Goal: Task Accomplishment & Management: Complete application form

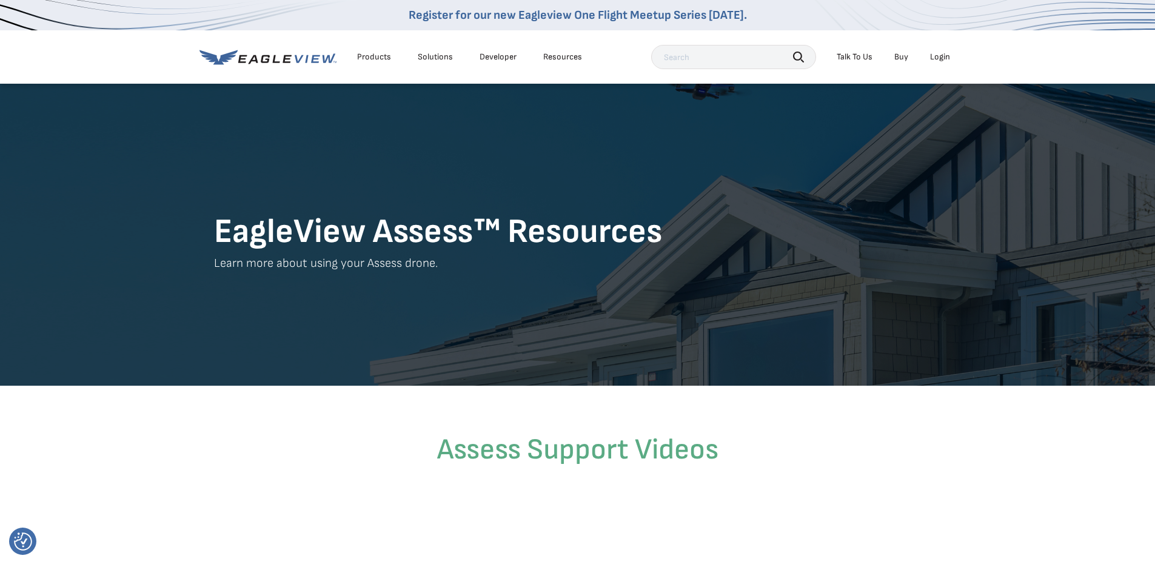
click at [847, 58] on div "Talk To Us" at bounding box center [855, 57] width 36 height 11
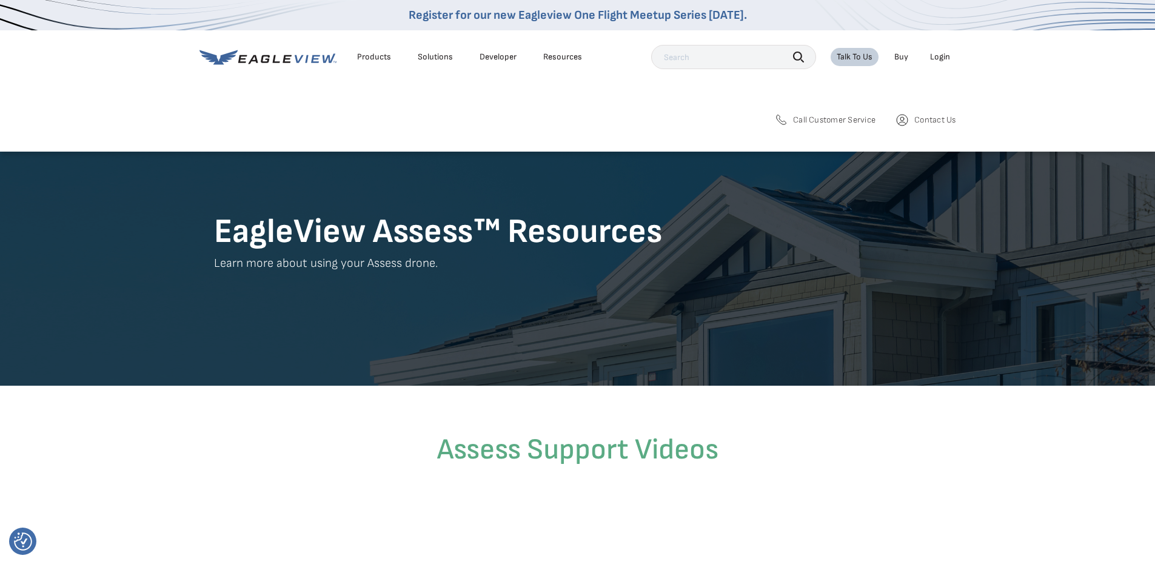
click at [927, 119] on span "Contact Us" at bounding box center [934, 120] width 41 height 11
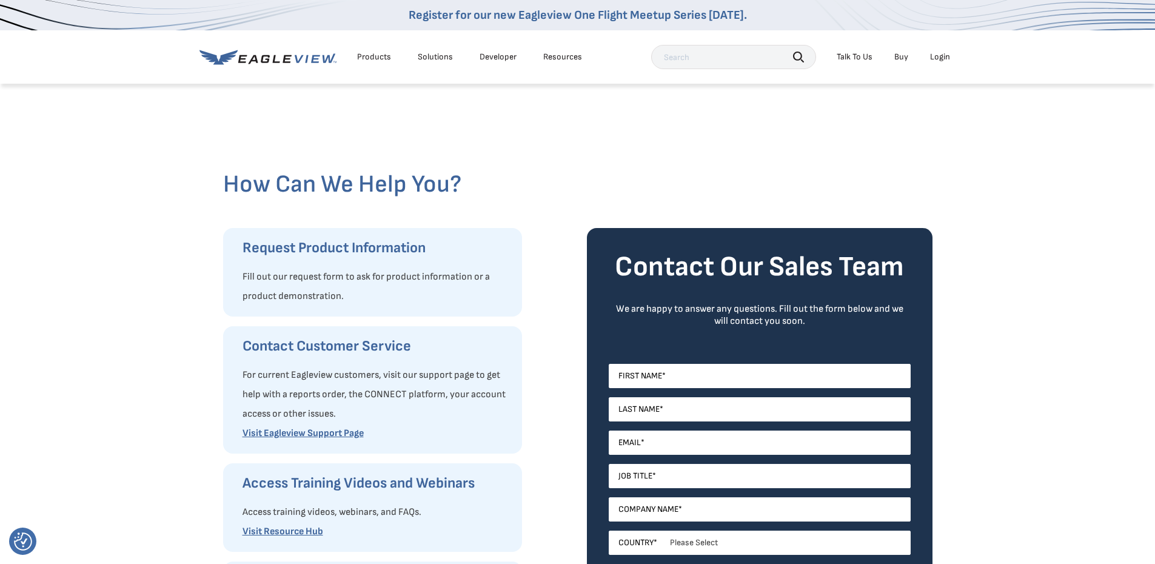
drag, startPoint x: 357, startPoint y: 312, endPoint x: 167, endPoint y: 282, distance: 192.6
click at [167, 282] on div "How Can We Help You? Request Product Information Fill out our request form to a…" at bounding box center [577, 435] width 1155 height 707
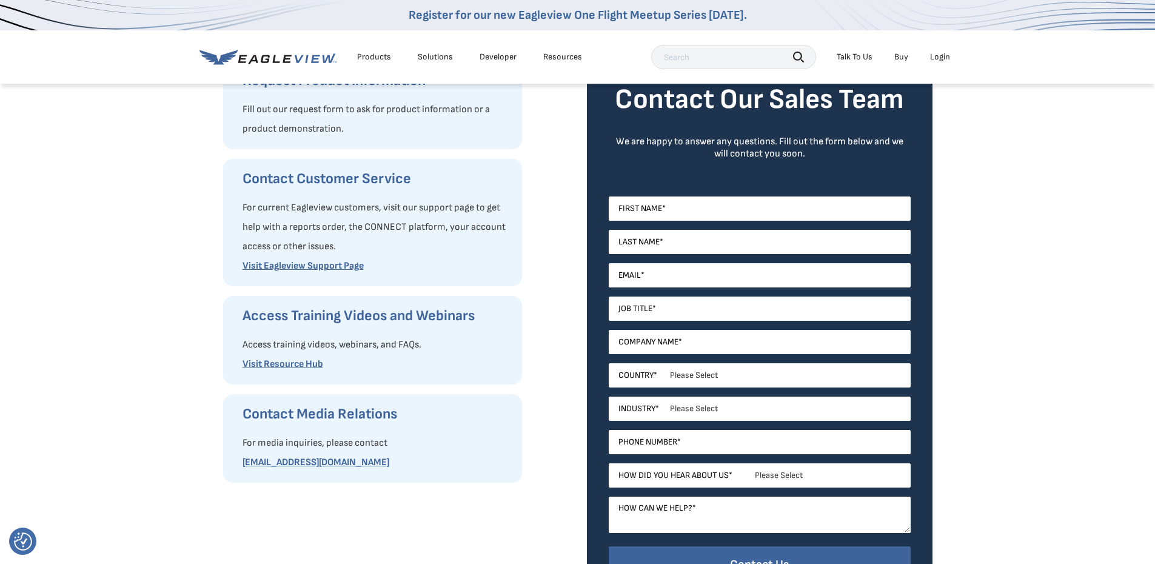
scroll to position [182, 0]
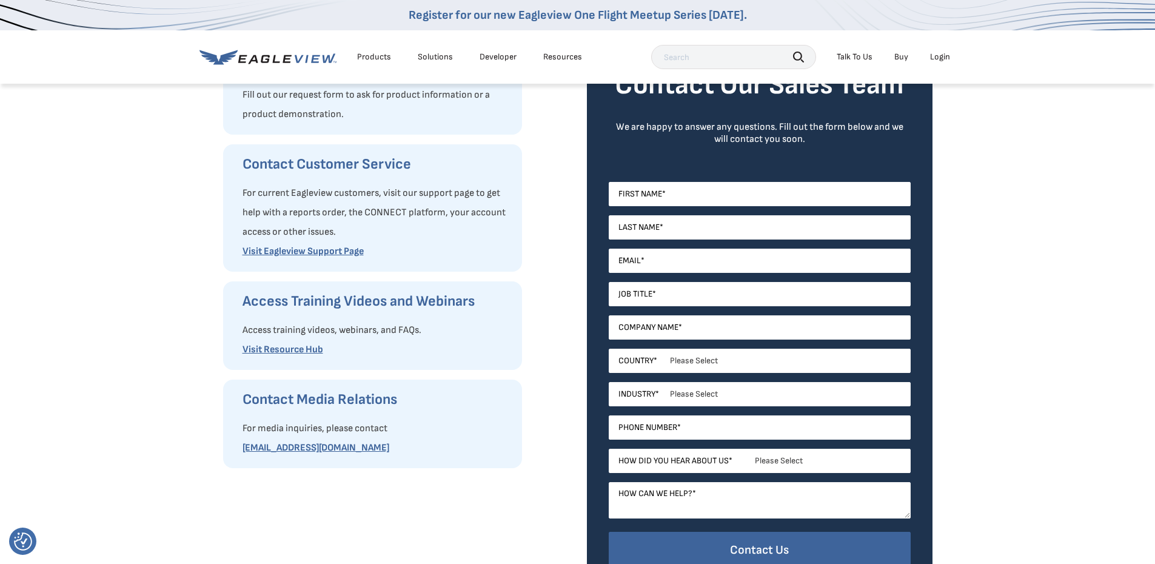
click at [339, 244] on p "Visit Eagleview Support Page" at bounding box center [375, 251] width 267 height 19
click at [335, 251] on link "Visit Eagleview Support Page" at bounding box center [302, 252] width 121 height 12
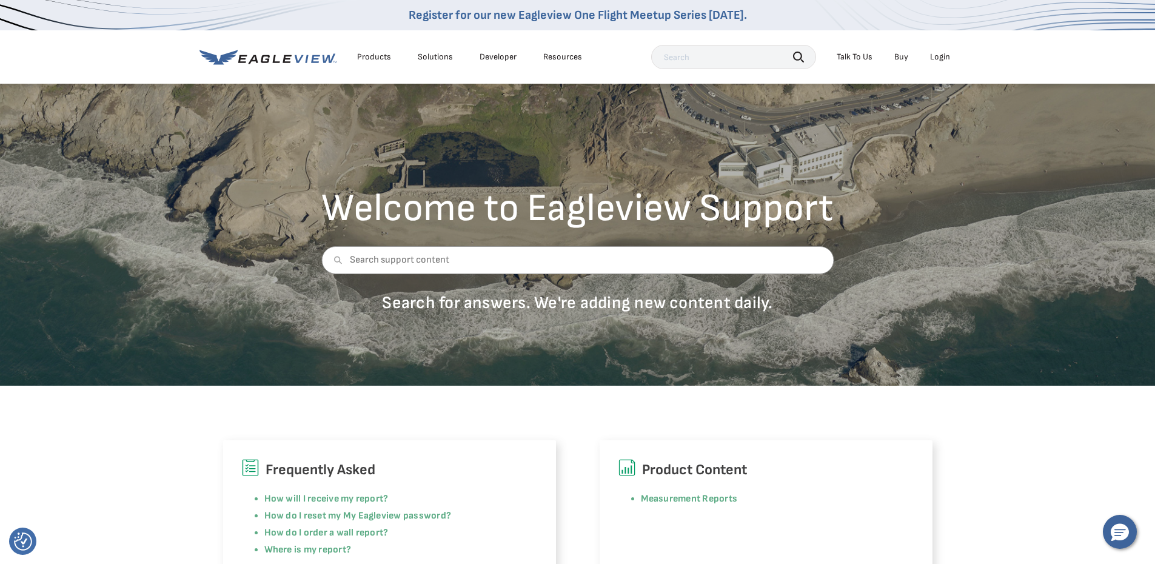
click at [861, 59] on div "Talk To Us" at bounding box center [855, 57] width 36 height 11
click at [939, 228] on div "Welcome to Eagleview Support Search for answers. We're adding new content daily." at bounding box center [577, 233] width 1155 height 303
click at [844, 58] on div "Talk To Us" at bounding box center [855, 57] width 36 height 11
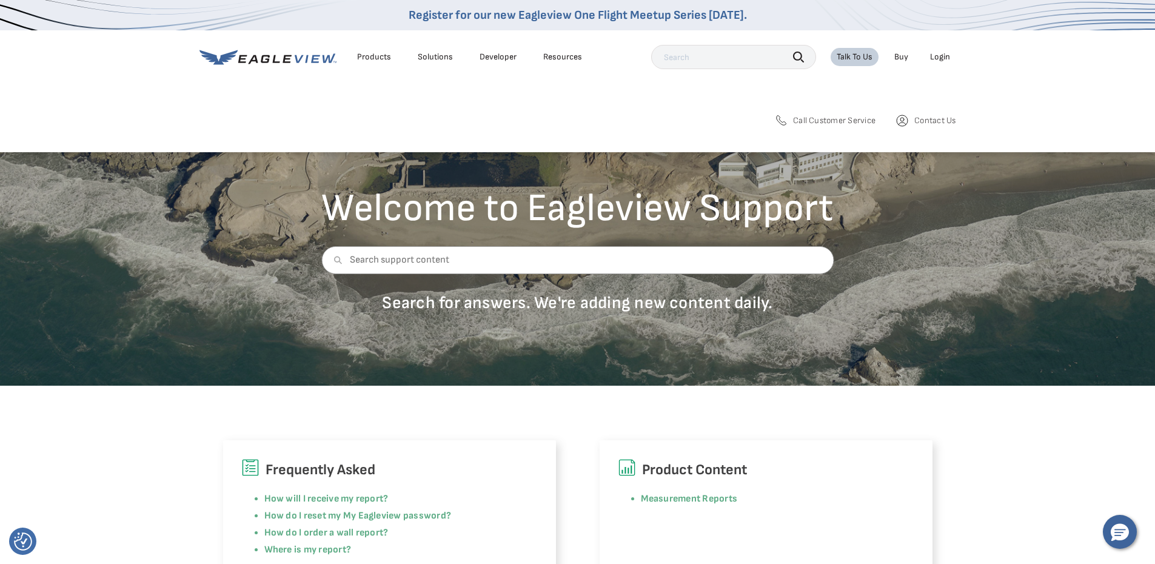
click at [849, 59] on div "Talk To Us" at bounding box center [855, 57] width 36 height 11
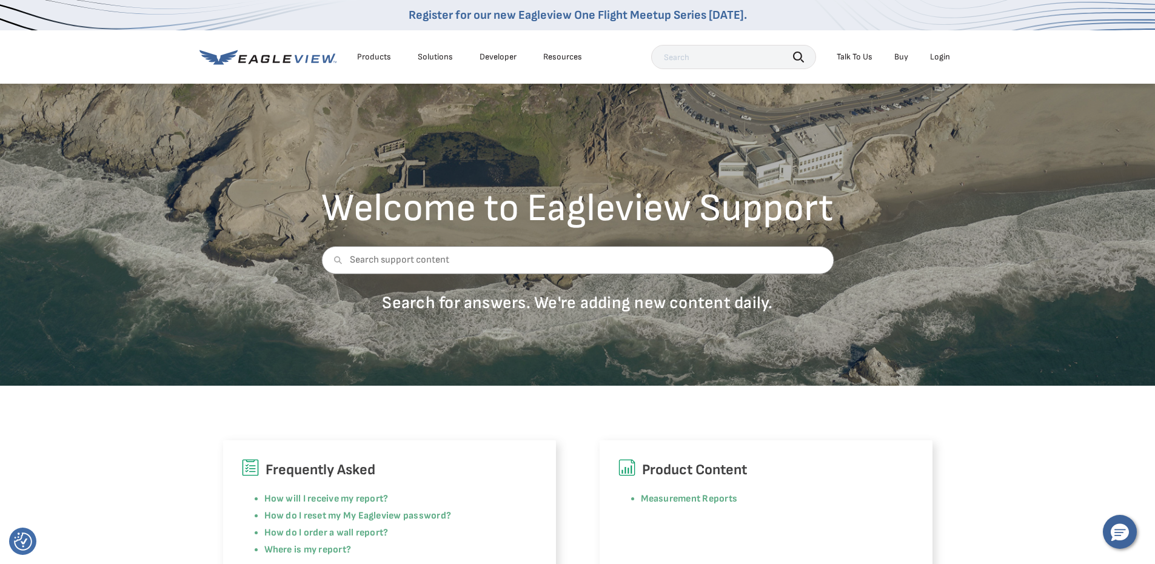
click at [864, 61] on div "Talk To Us" at bounding box center [855, 57] width 36 height 11
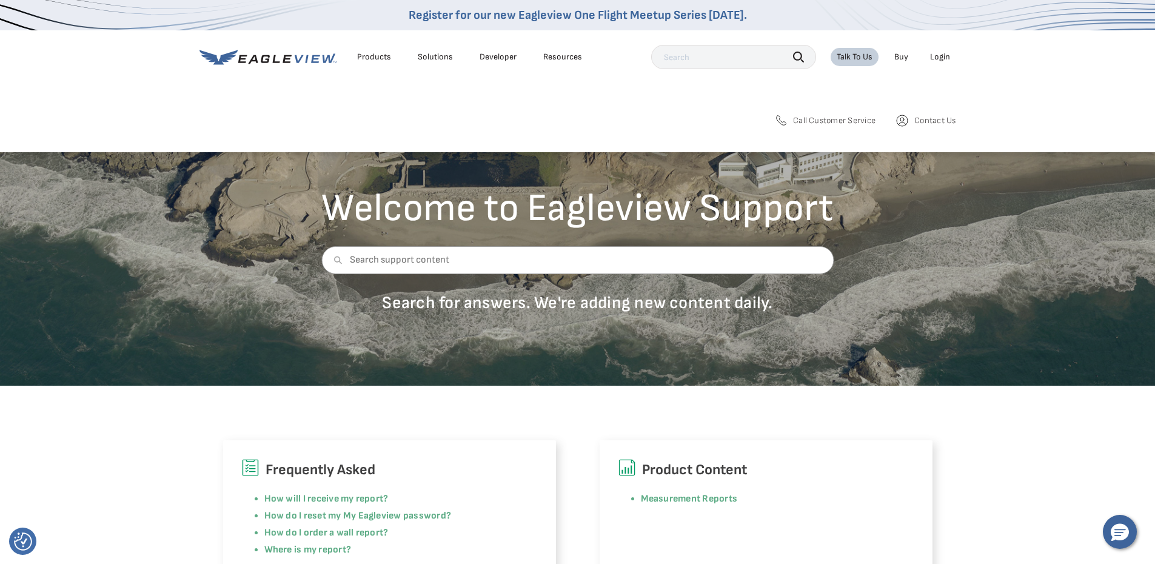
click at [922, 118] on span "Contact Us" at bounding box center [934, 120] width 41 height 11
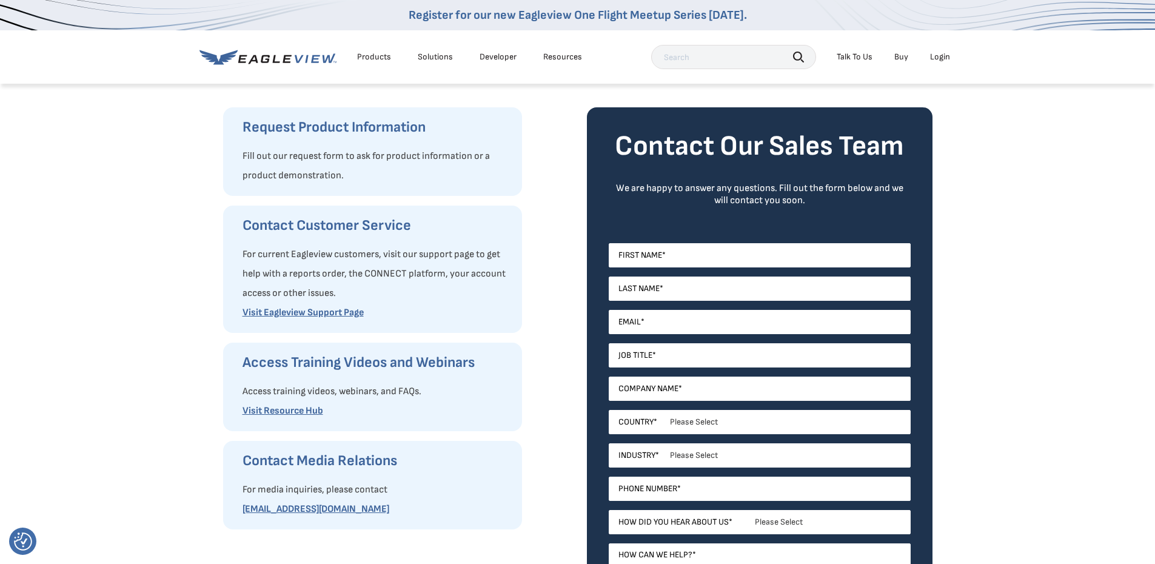
scroll to position [121, 0]
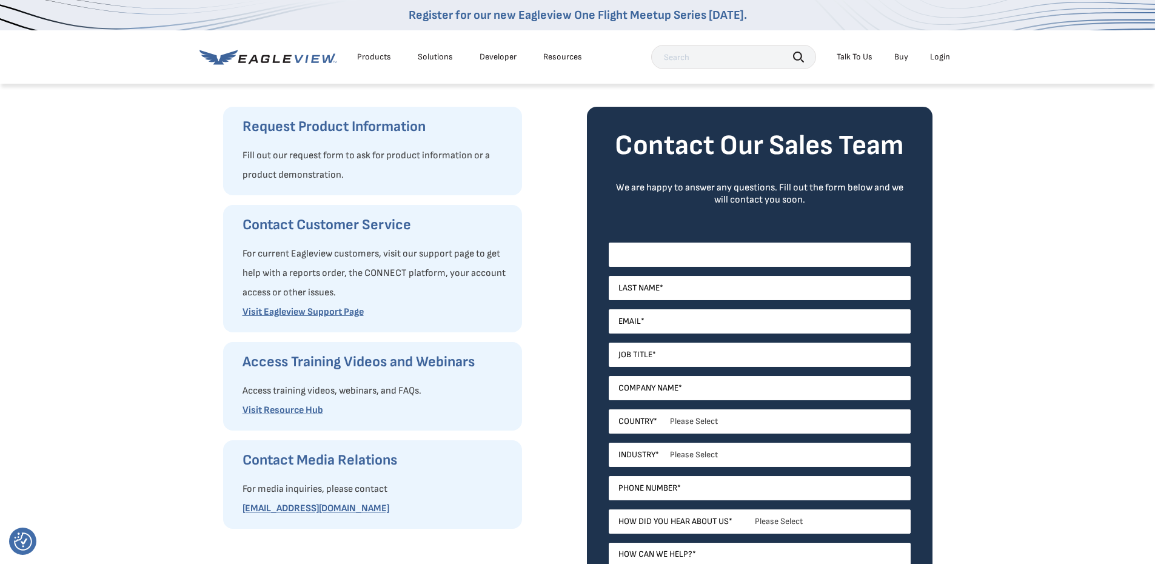
click at [676, 257] on input "First Name *" at bounding box center [760, 254] width 302 height 24
type input "nadine"
type input "roos"
type input "nadine@topnotchroof.ca"
type input "Top Notch Roofing"
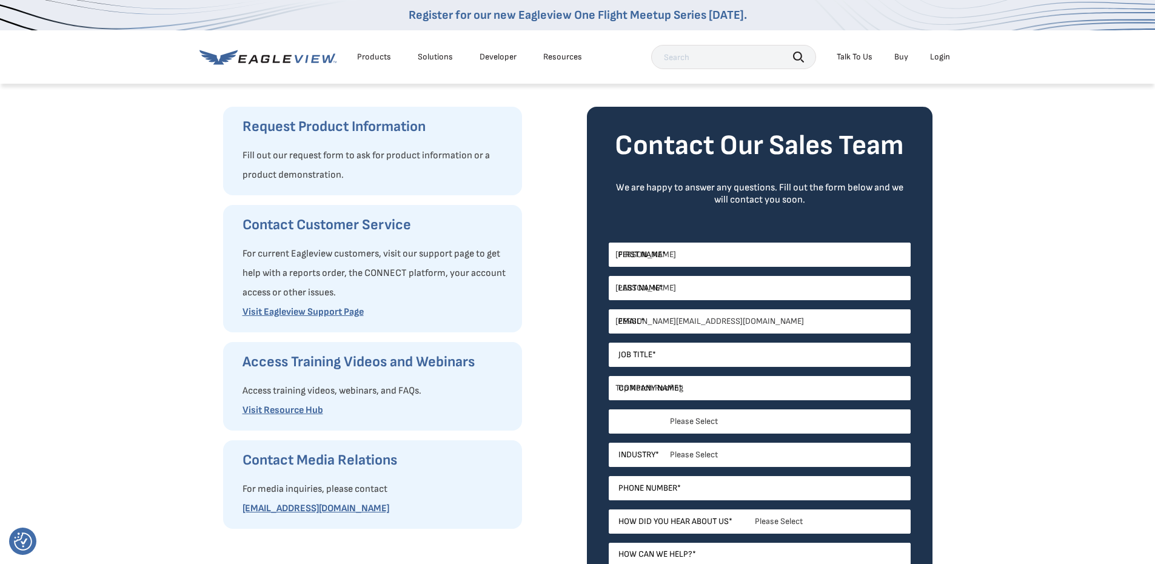
select select "[GEOGRAPHIC_DATA]"
type input "6048455203"
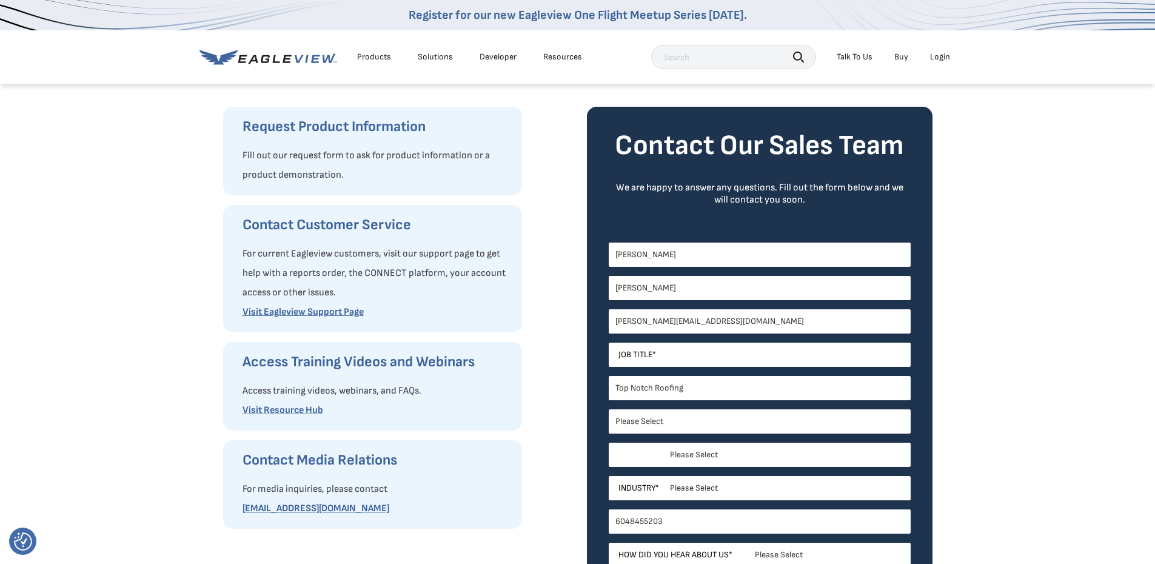
select select "British Columbia"
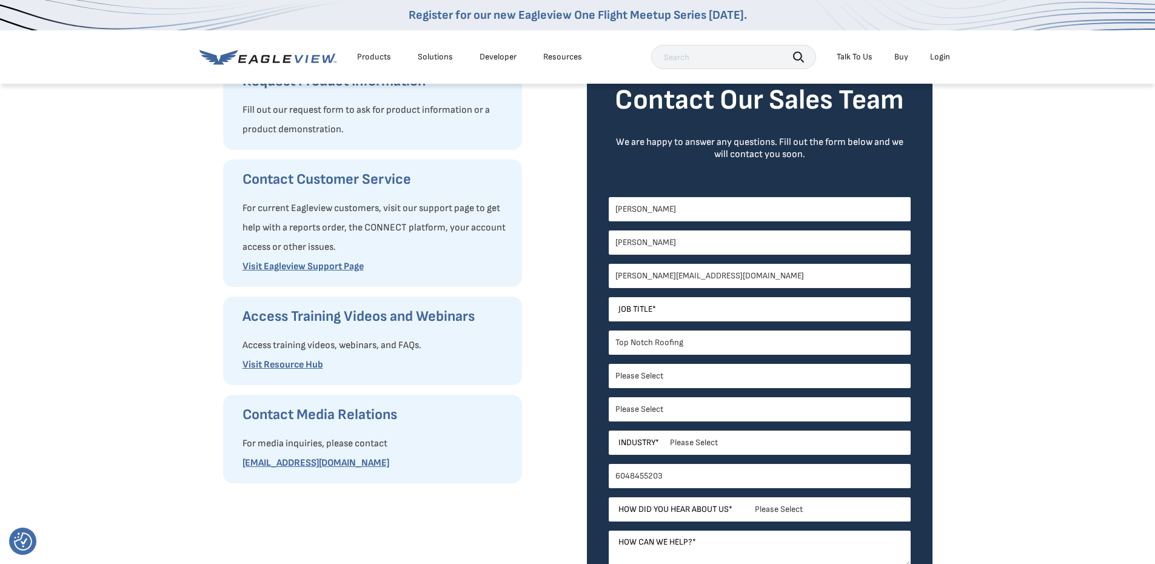
scroll to position [182, 0]
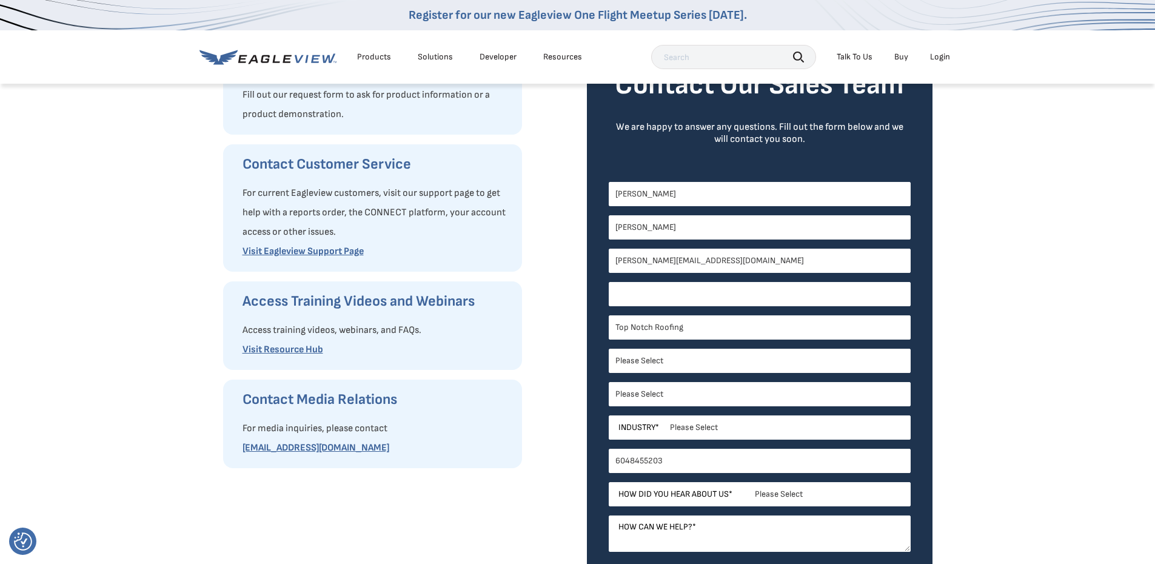
click at [635, 295] on input "Job Title *" at bounding box center [760, 294] width 302 height 24
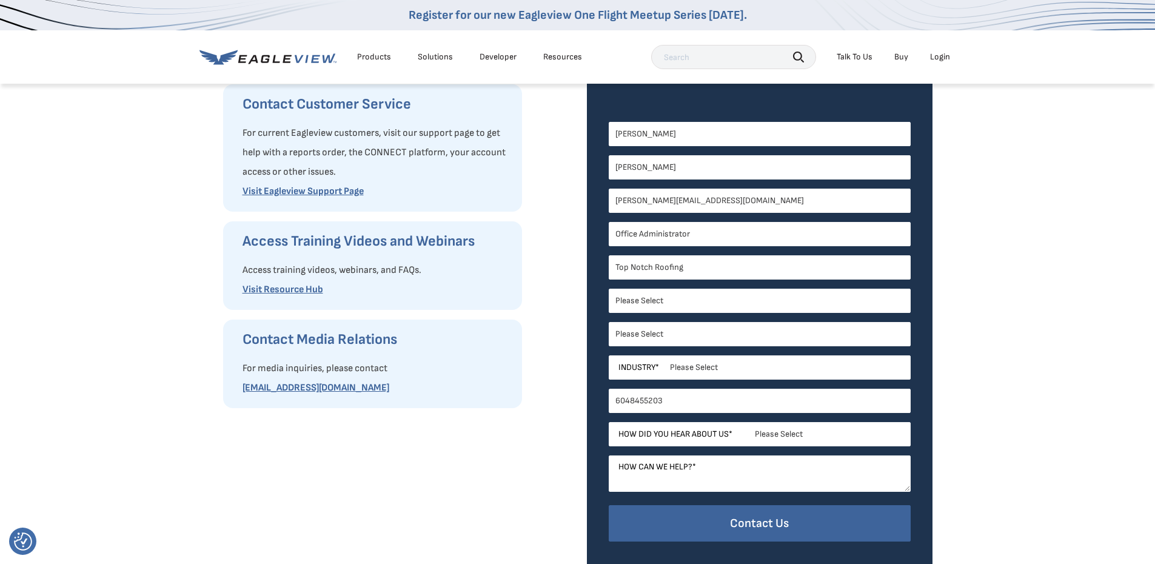
scroll to position [303, 0]
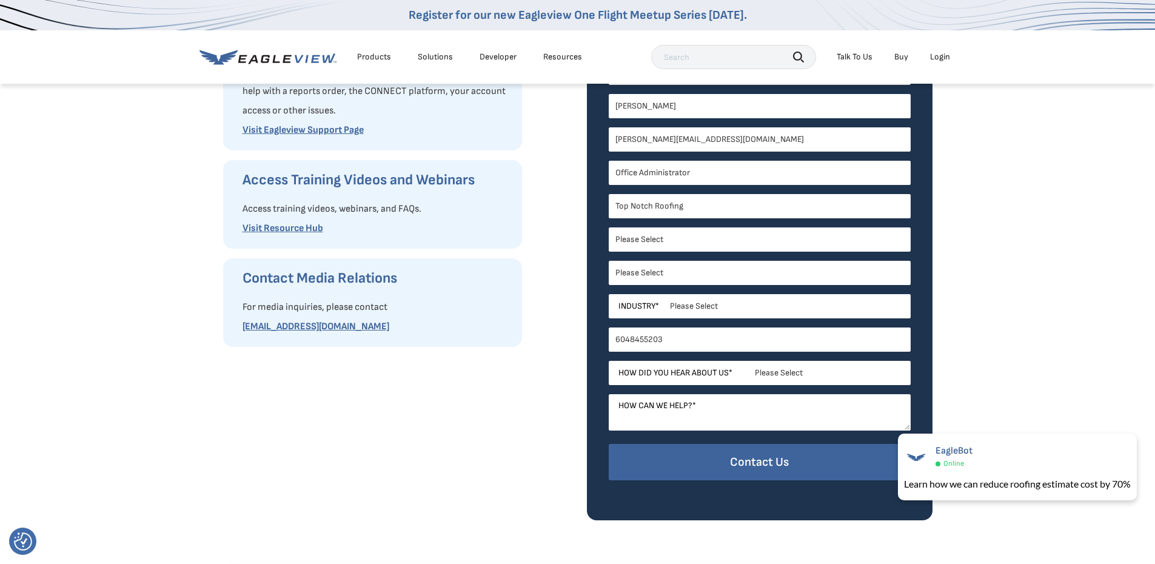
type input "Office Administrator"
click at [720, 368] on select "Please Select Search Engine Social Media Word of Mouth Podcast Online Advertise…" at bounding box center [760, 373] width 302 height 24
click at [1021, 386] on div "How Can We Help You? Request Product Information Fill out our request form to a…" at bounding box center [577, 149] width 1155 height 741
click at [785, 373] on select "Please Select Search Engine Social Media Word of Mouth Podcast Online Advertise…" at bounding box center [760, 373] width 302 height 24
select select "Other"
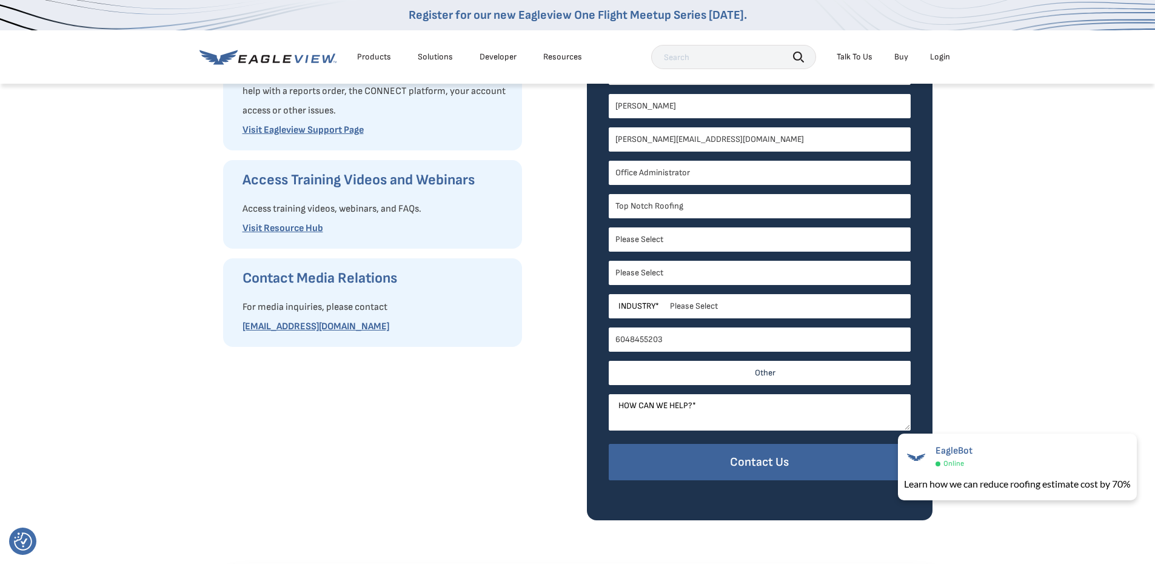
click at [609, 361] on select "Please Select Search Engine Social Media Word of Mouth Podcast Online Advertise…" at bounding box center [760, 373] width 302 height 24
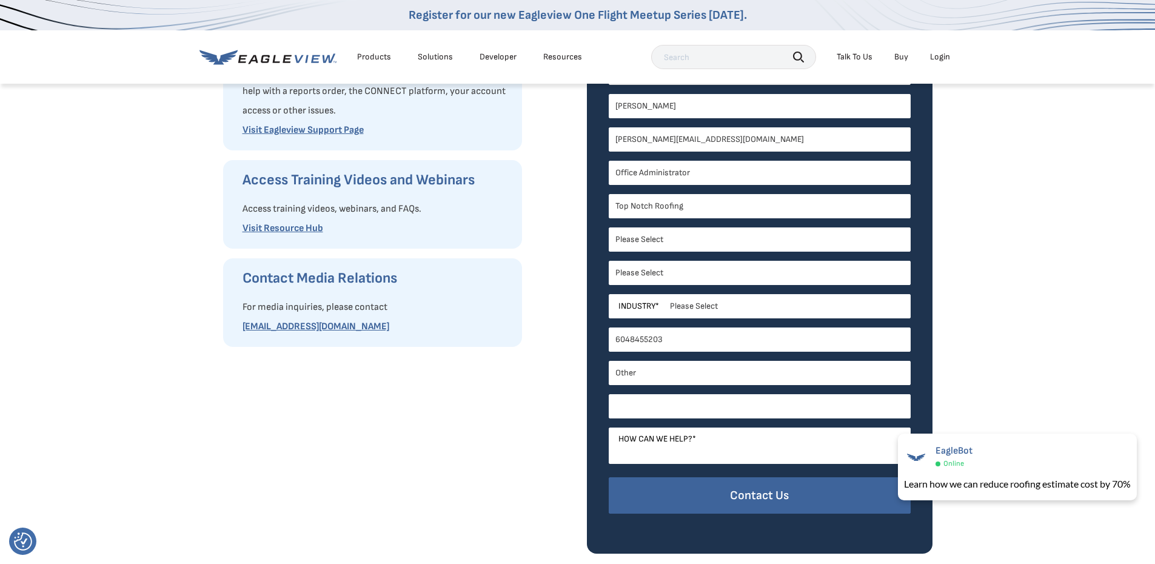
click at [713, 404] on input "Other *" at bounding box center [760, 406] width 302 height 24
type input "We are currently using you right now"
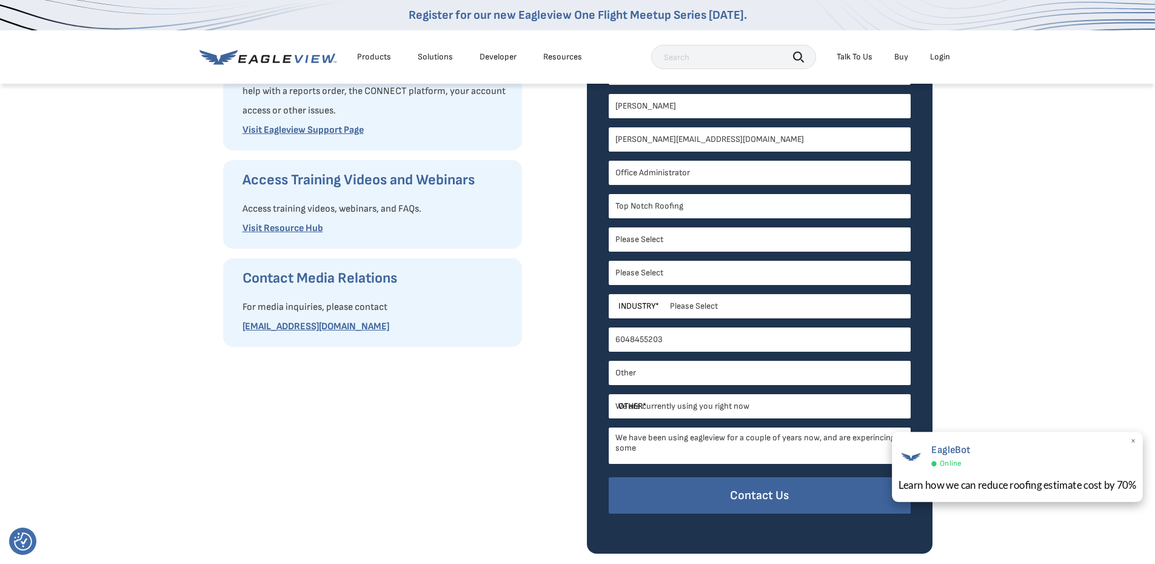
click at [1131, 438] on span "×" at bounding box center [1133, 441] width 7 height 13
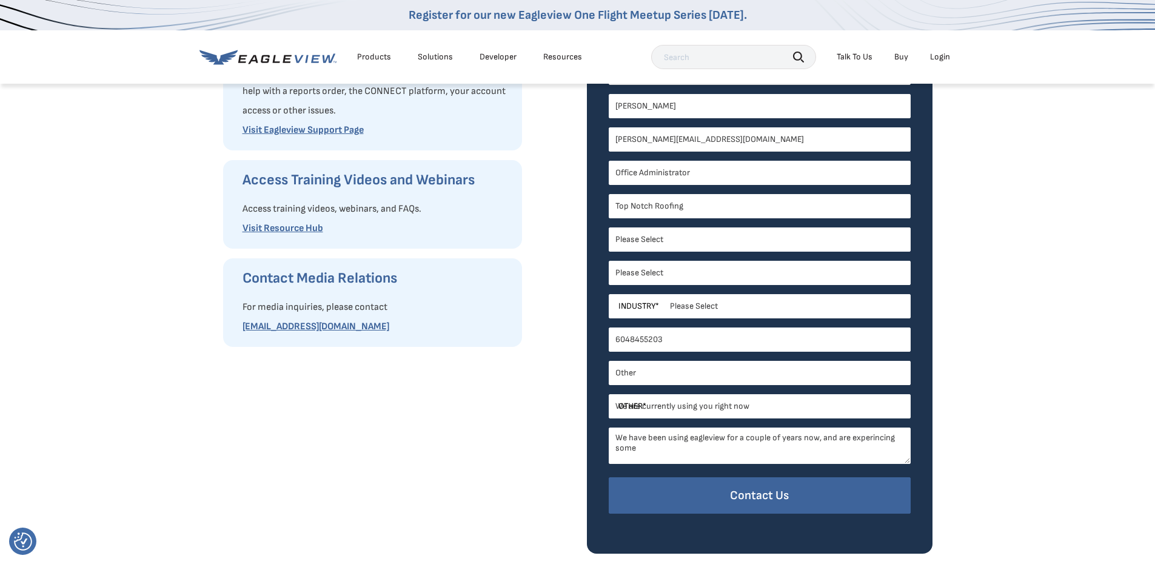
click at [697, 446] on textarea "We have been using eagleview for a couple of years now, and are experincing some" at bounding box center [760, 445] width 302 height 36
paste textarea "Walter Roos, Fri 7:10 AM can you set up a meeting with eagleview account rep? T…"
drag, startPoint x: 761, startPoint y: 446, endPoint x: 635, endPoint y: 449, distance: 125.5
click at [635, 449] on textarea "We have been using eagleview for a couple of years now, and are experincing som…" at bounding box center [760, 445] width 302 height 36
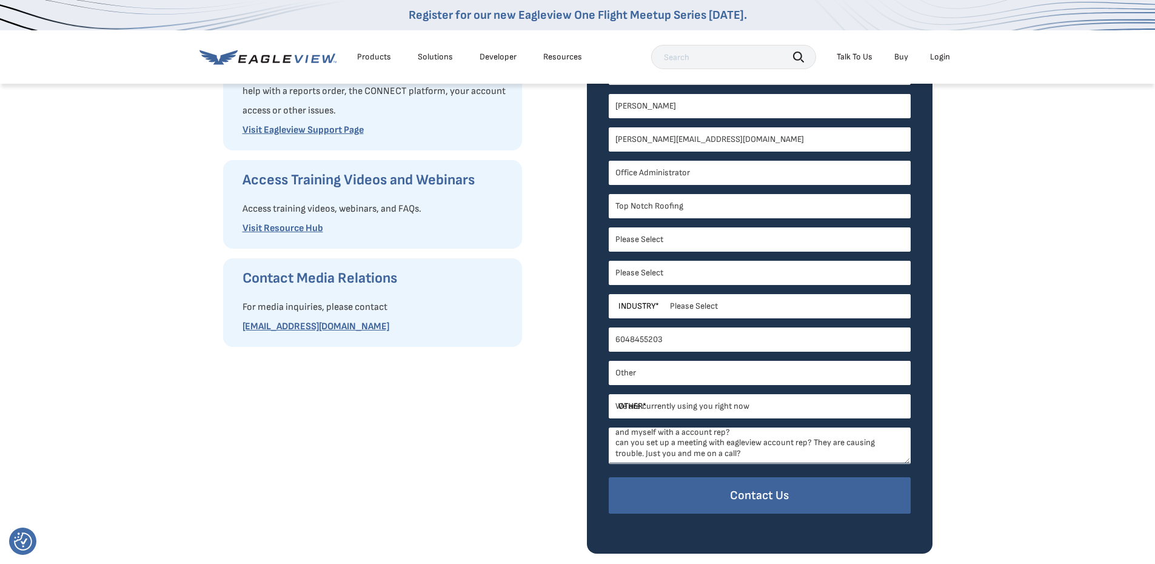
scroll to position [37, 0]
click at [773, 439] on textarea "We have been using eagleview for a couple of years now, and are experincing som…" at bounding box center [760, 445] width 302 height 36
drag, startPoint x: 695, startPoint y: 443, endPoint x: 589, endPoint y: 433, distance: 106.5
click at [589, 433] on div "Contact Our Sales Team We are happy to answer any questions. Fill out the form …" at bounding box center [760, 239] width 346 height 629
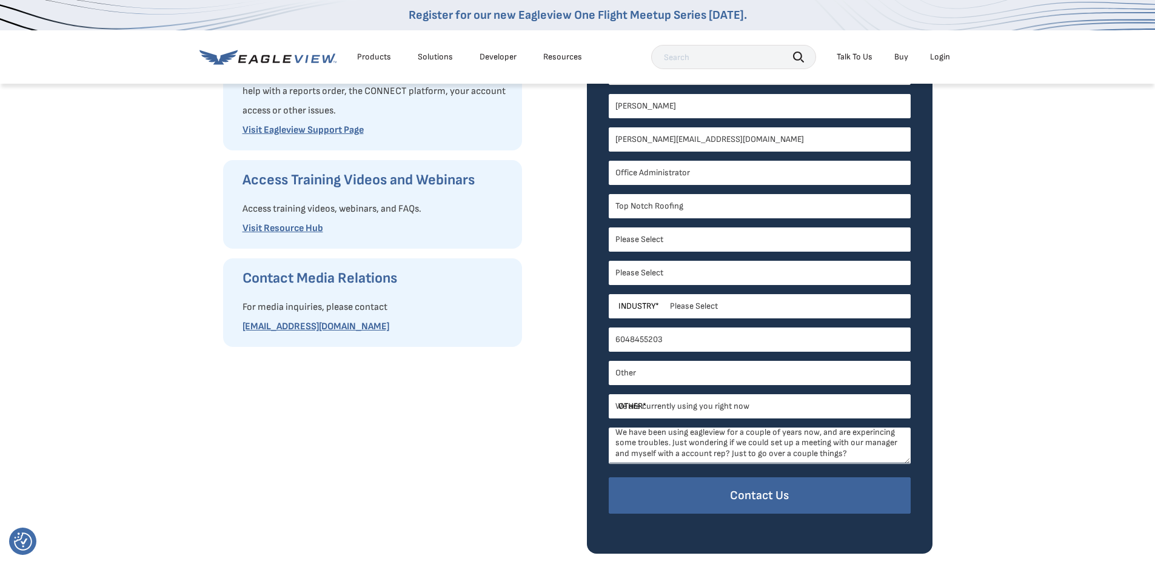
click at [639, 448] on textarea "We have been using eagleview for a couple of years now, and are experincing som…" at bounding box center [760, 445] width 302 height 36
click at [637, 450] on textarea "We have been using eagleview for a couple of years now, and are experincing som…" at bounding box center [760, 445] width 302 height 36
type textarea "We have been using eagleview for a couple of years now, and are experincing som…"
click at [724, 461] on textarea "We have been using eagleview for a couple of years now, and are experincing som…" at bounding box center [760, 445] width 302 height 36
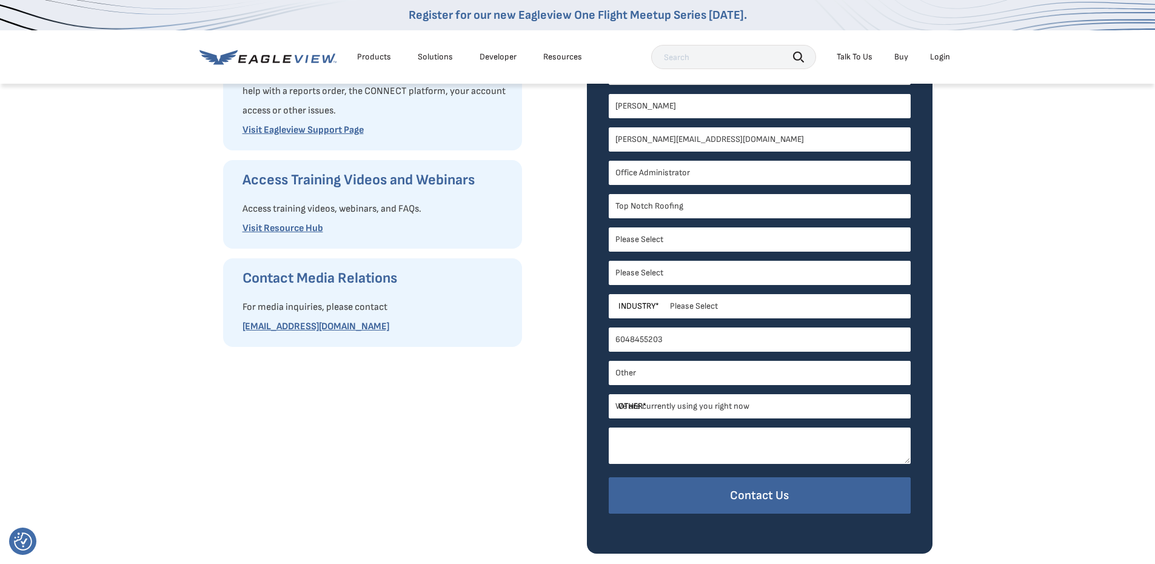
scroll to position [0, 0]
paste textarea "We’ve been using EagleView for a couple of years now and have been running into…"
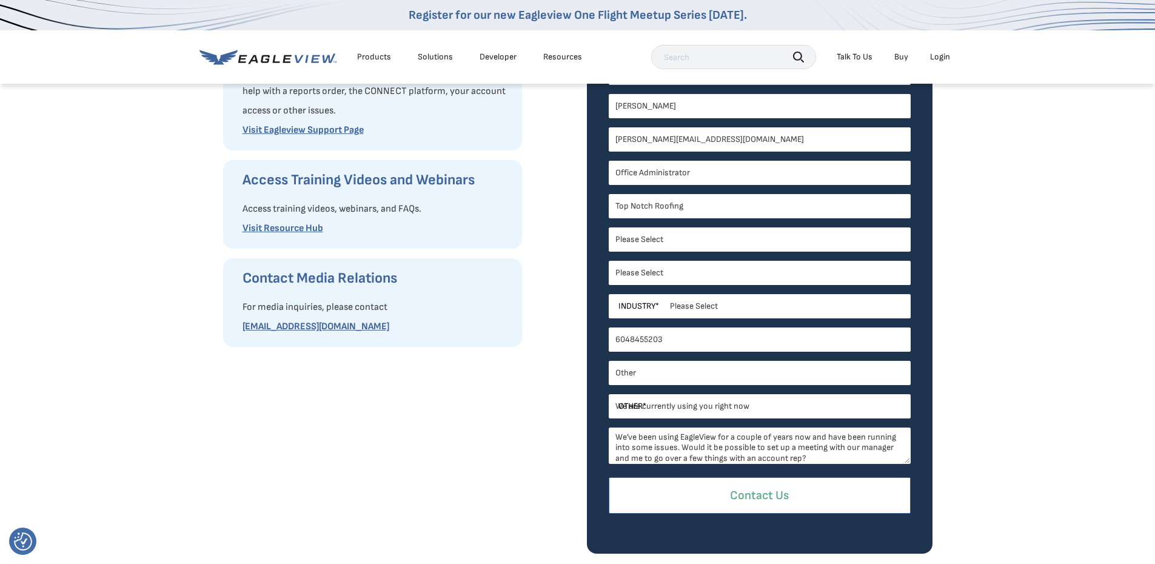
type textarea "We’ve been using EagleView for a couple of years now and have been running into…"
click at [750, 508] on input "Contact Us" at bounding box center [760, 495] width 302 height 37
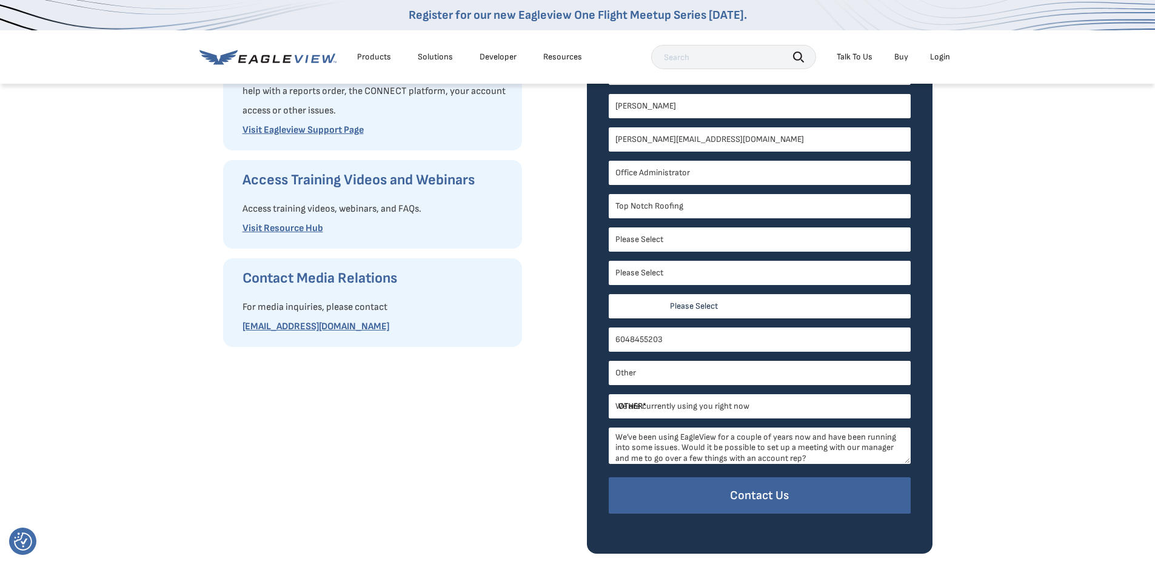
click at [646, 307] on select "Please Select Architects & Engineering Construction Electric/Gas Utilities Gove…" at bounding box center [760, 306] width 302 height 24
select select "Construction"
click at [609, 294] on select "Please Select Architects & Engineering Construction Electric/Gas Utilities Gove…" at bounding box center [760, 306] width 302 height 24
click at [738, 466] on div "We’ve been using EagleView for a couple of years now and have been running into…" at bounding box center [760, 452] width 302 height 50
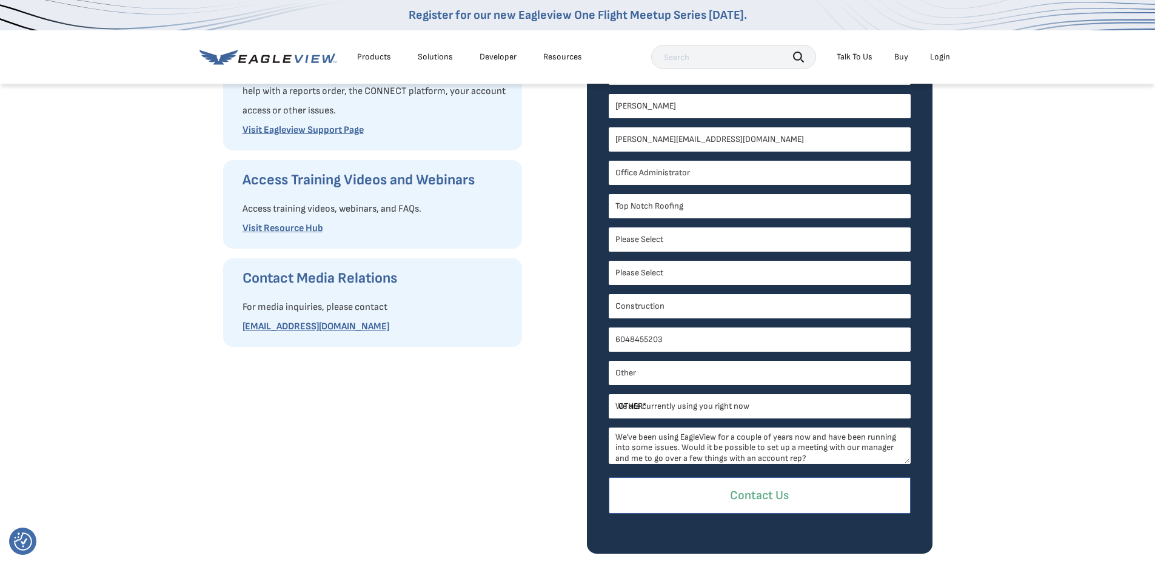
click at [743, 492] on input "Contact Us" at bounding box center [760, 495] width 302 height 37
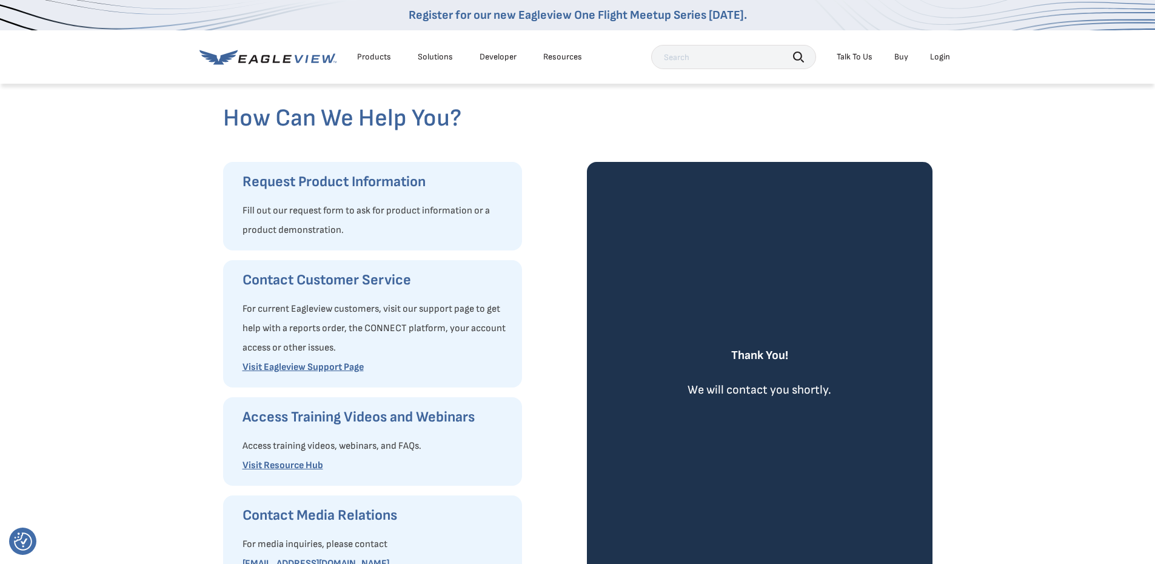
scroll to position [0, 0]
